Goal: Find specific page/section: Find specific page/section

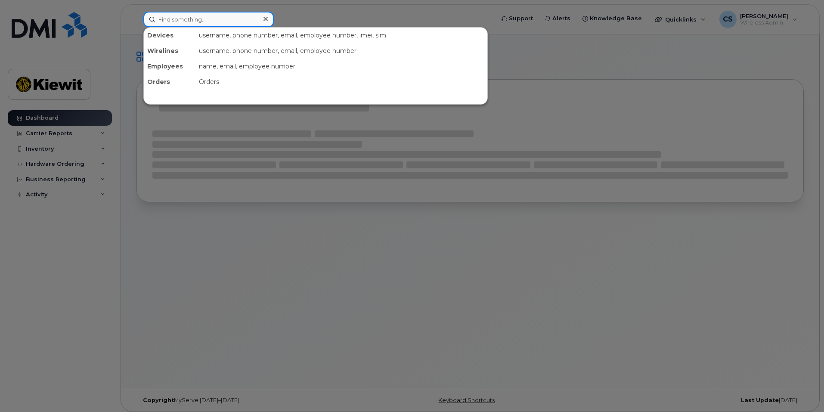
click at [257, 20] on input at bounding box center [208, 19] width 130 height 15
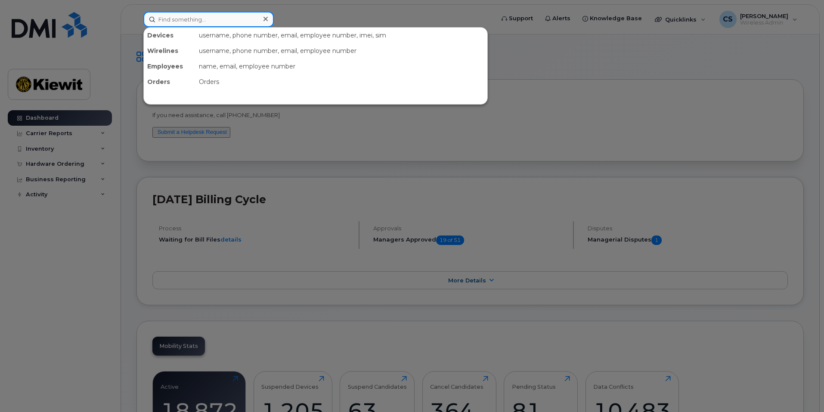
click at [179, 16] on input at bounding box center [208, 19] width 130 height 15
paste input "[PERSON_NAME].[PERSON_NAME]"
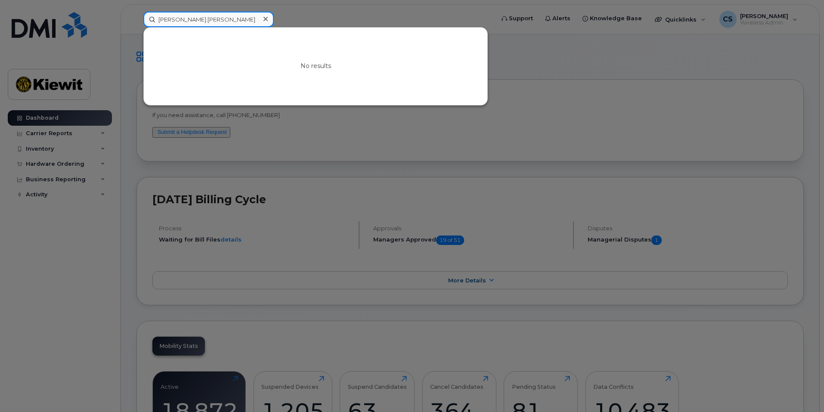
click at [180, 19] on input "[PERSON_NAME].[PERSON_NAME]" at bounding box center [208, 19] width 130 height 15
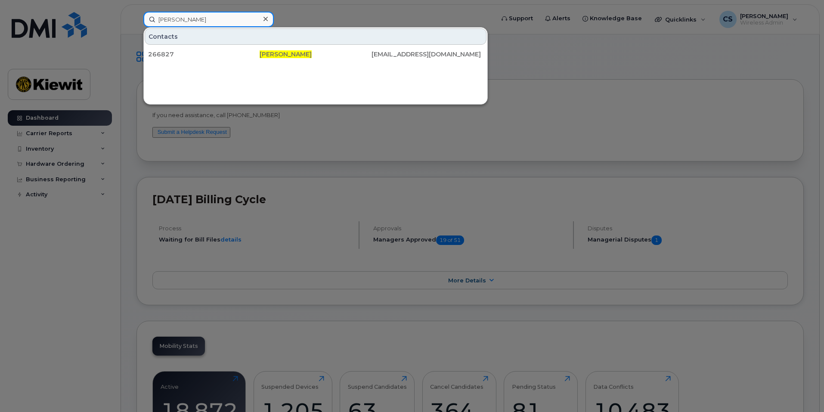
click at [209, 20] on input "[PERSON_NAME]" at bounding box center [208, 19] width 130 height 15
type input "[PERSON_NAME]"
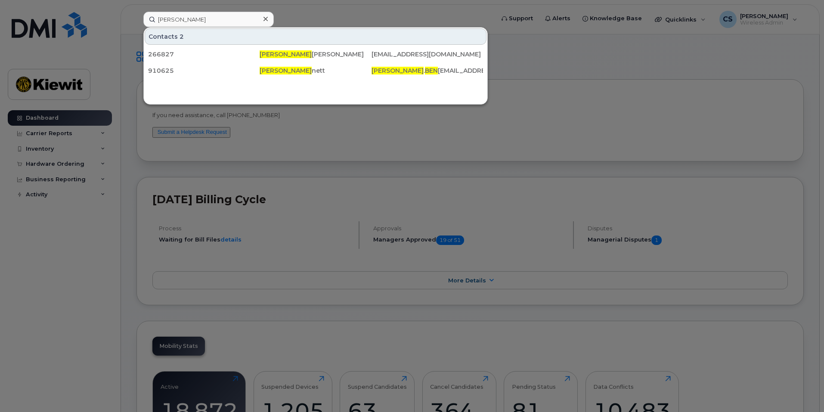
drag, startPoint x: 787, startPoint y: 386, endPoint x: 657, endPoint y: 320, distance: 145.2
click at [657, 320] on div at bounding box center [412, 206] width 824 height 412
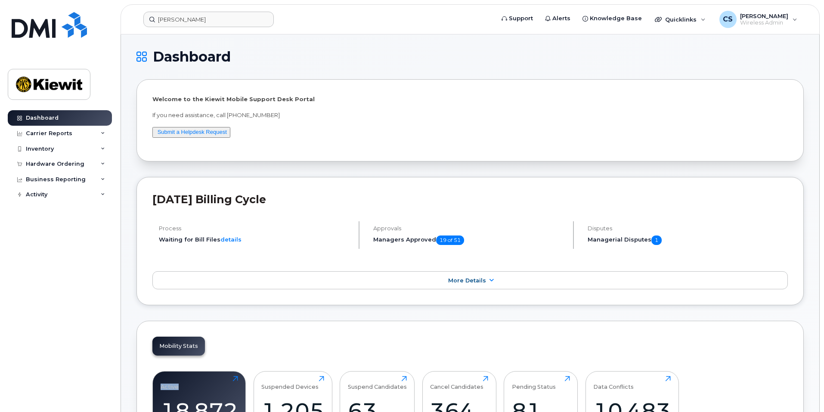
click at [657, 321] on div "Mobility Stats Active 18,872 Click to view more Suspended Devices 1,205 Click t…" at bounding box center [469, 394] width 667 height 146
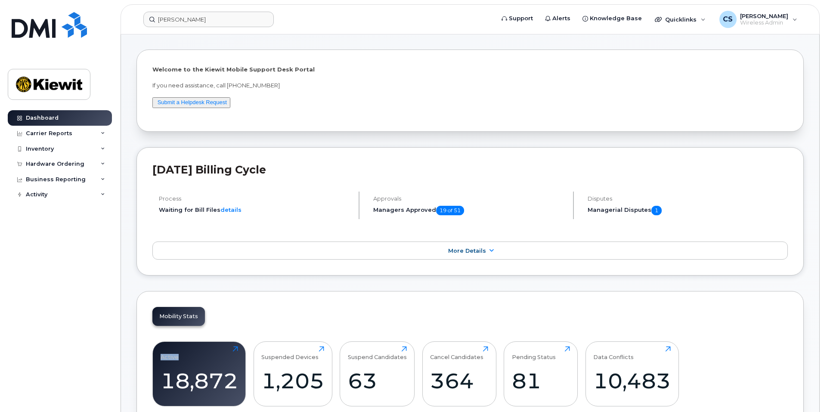
scroll to position [43, 0]
